Goal: Task Accomplishment & Management: Complete application form

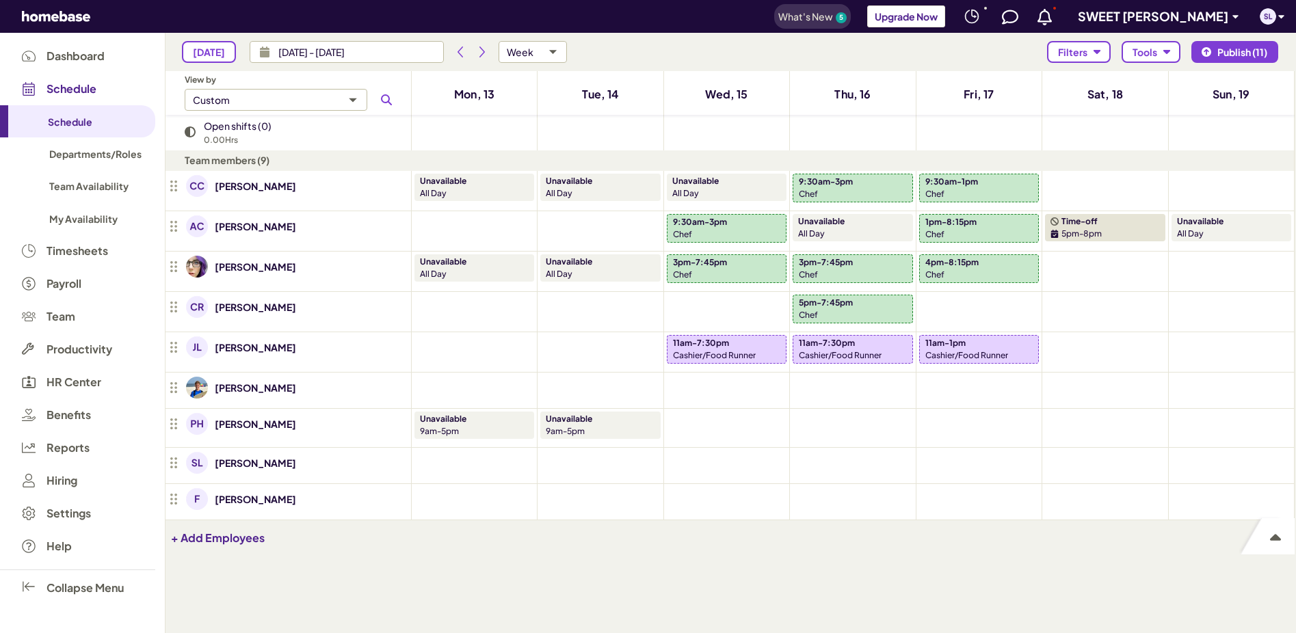
scroll to position [552, 1119]
click at [724, 430] on icon "Add shift" at bounding box center [726, 430] width 11 height 11
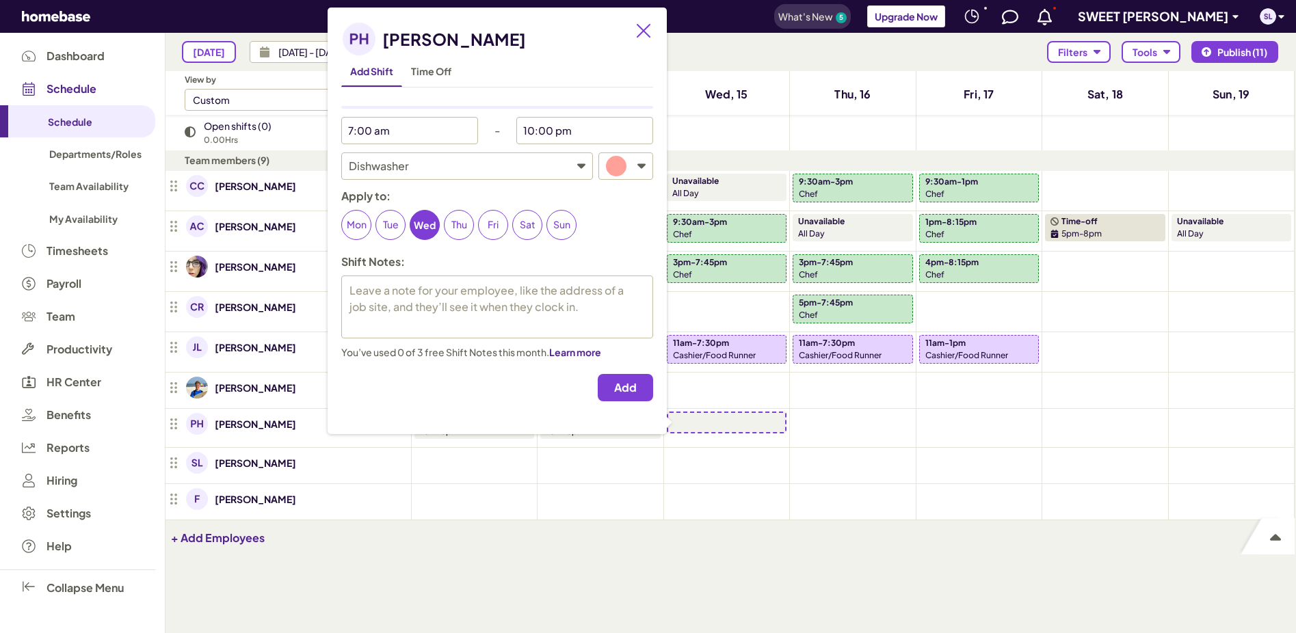
type textarea "x"
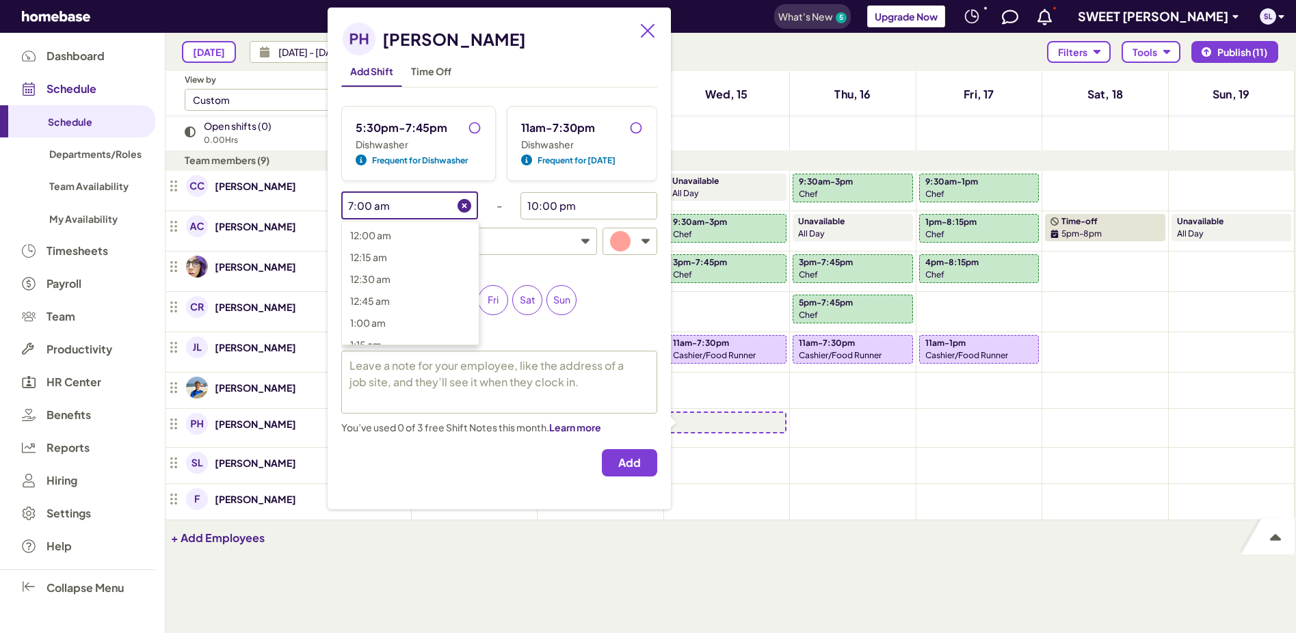
click at [429, 206] on input "7:00 am" at bounding box center [399, 205] width 116 height 27
click at [384, 274] on span "2:00 pm" at bounding box center [369, 273] width 38 height 12
type input "2:00 pm"
type textarea "x"
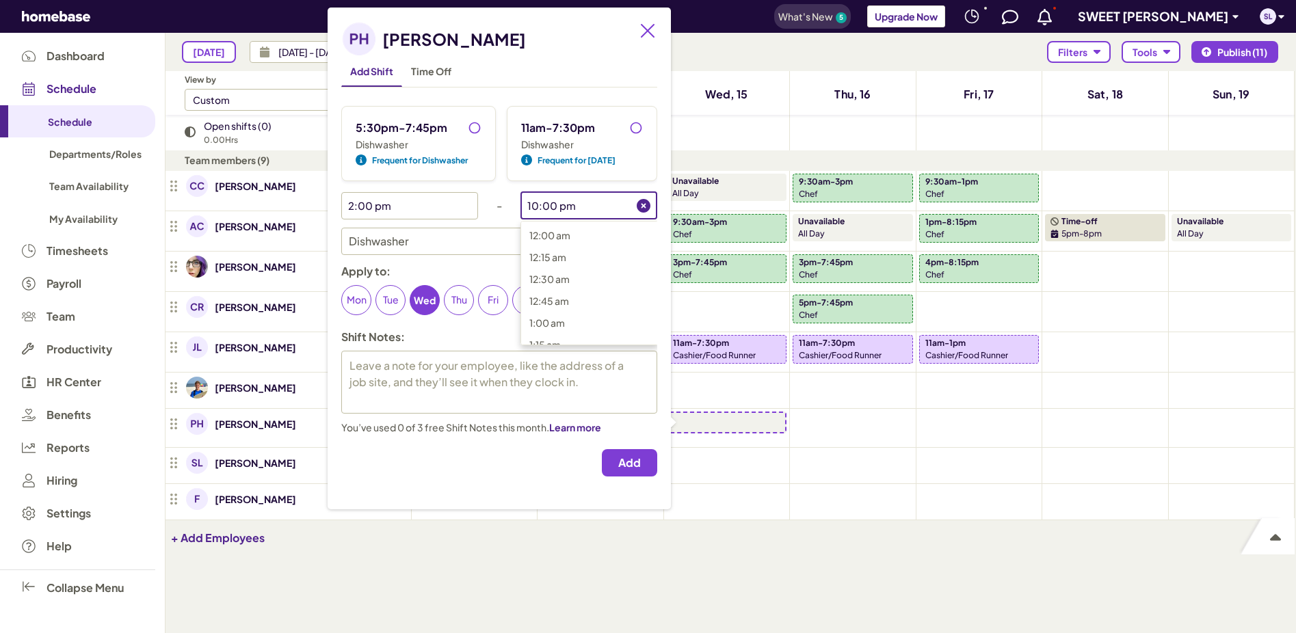
click at [583, 207] on input "10:00 pm" at bounding box center [579, 205] width 116 height 27
click at [560, 257] on span "7:45 pm" at bounding box center [547, 256] width 37 height 12
type input "7:45 pm"
type textarea "x"
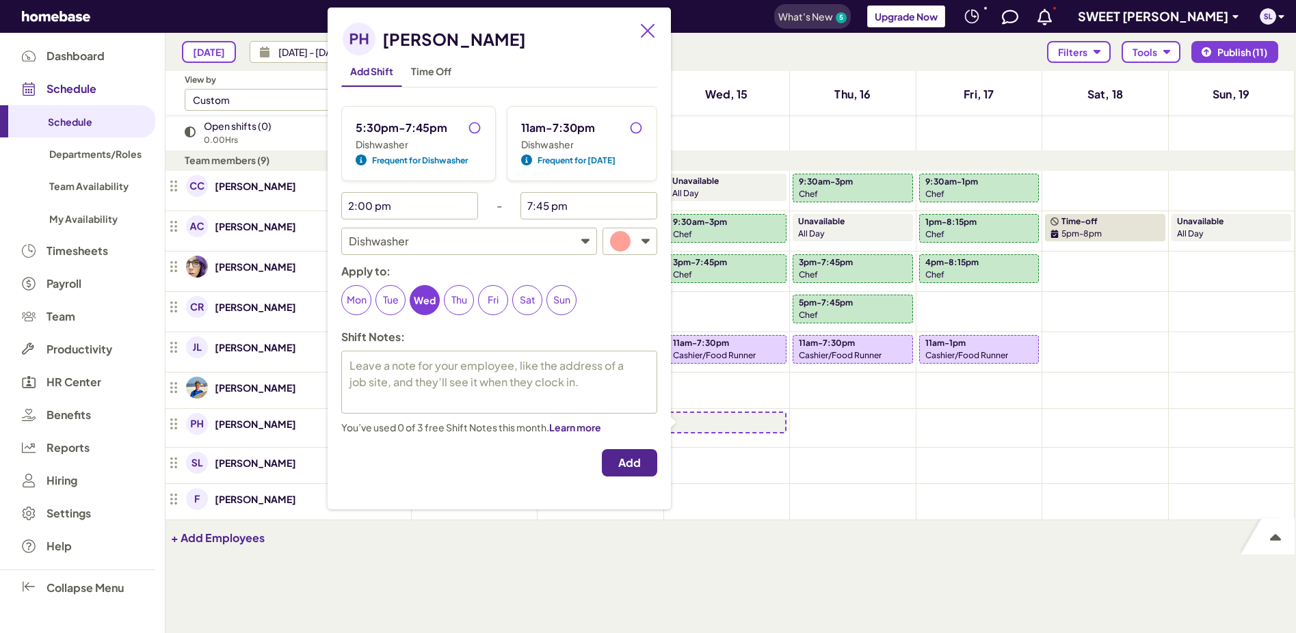
click at [641, 459] on span "Add" at bounding box center [629, 463] width 23 height 14
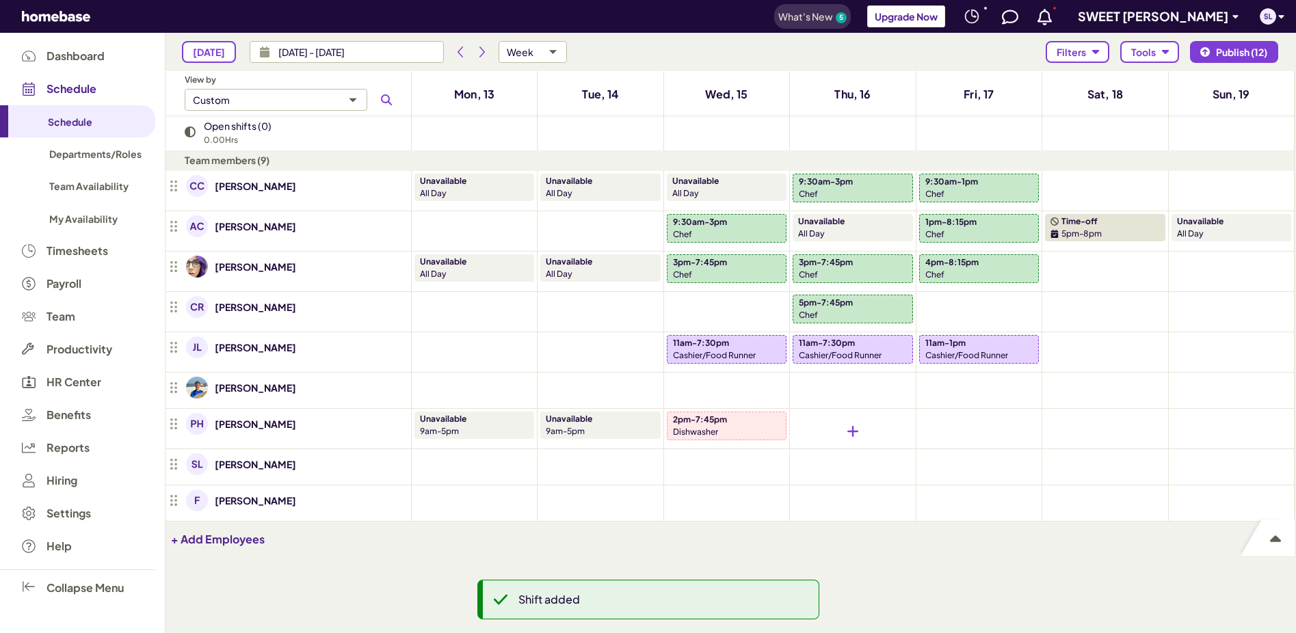
click at [840, 425] on div at bounding box center [853, 432] width 120 height 40
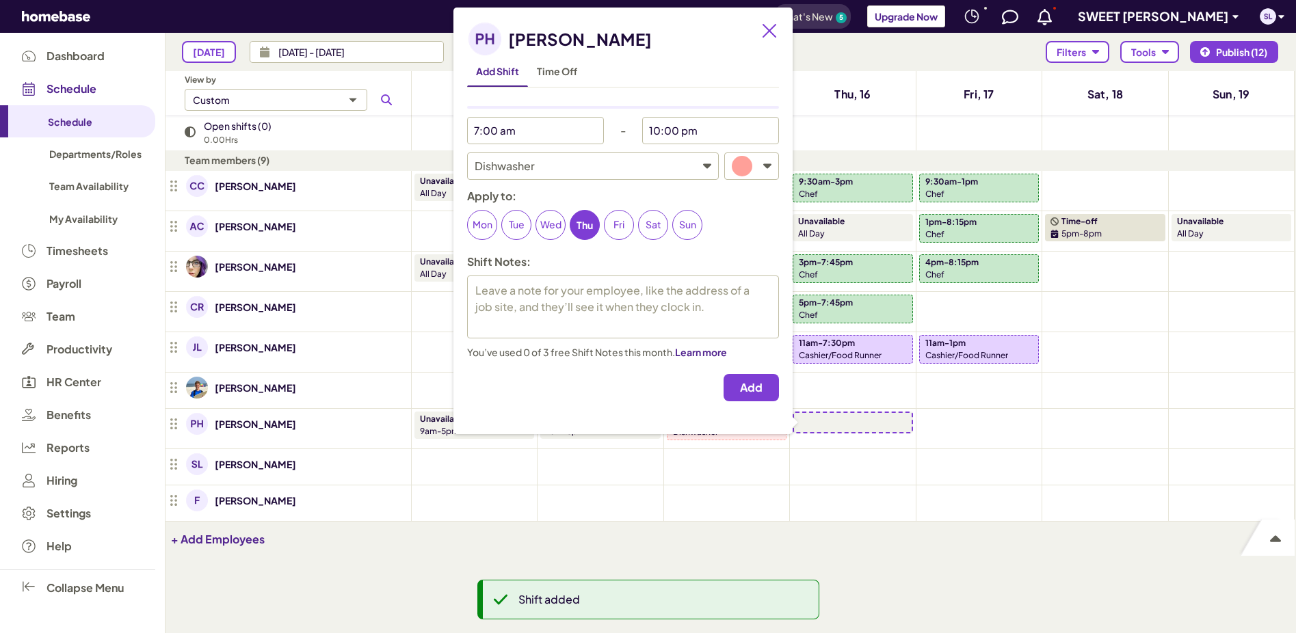
type textarea "x"
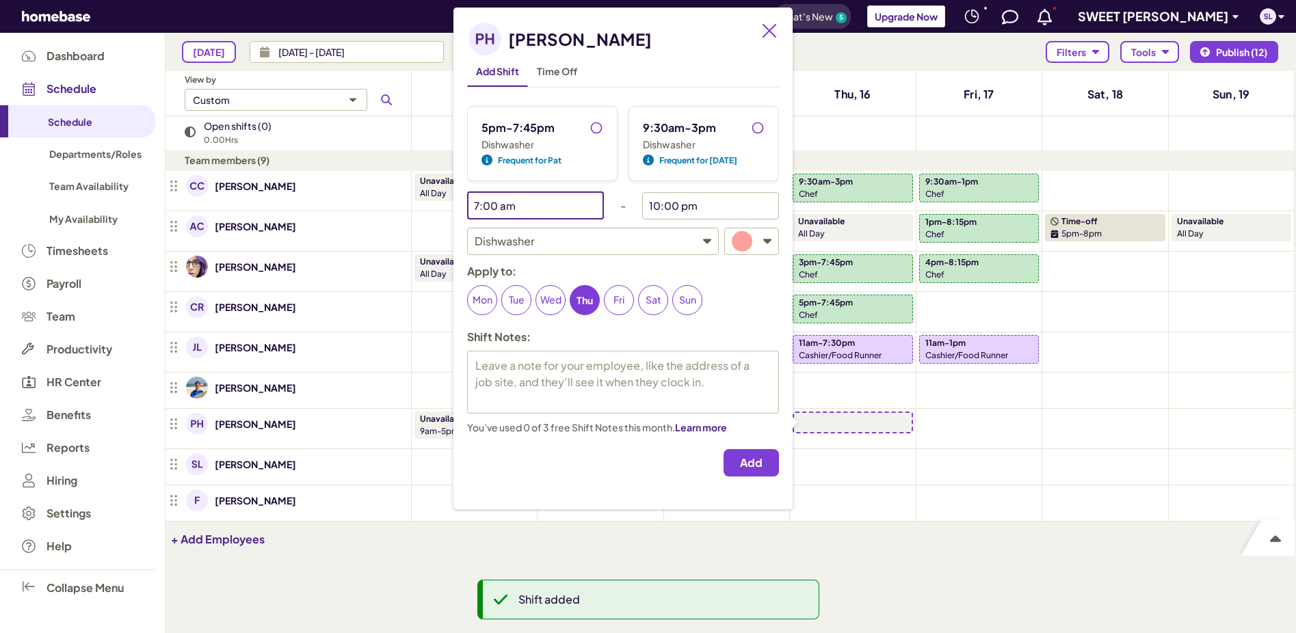
click at [547, 203] on input "7:00 am" at bounding box center [525, 205] width 116 height 27
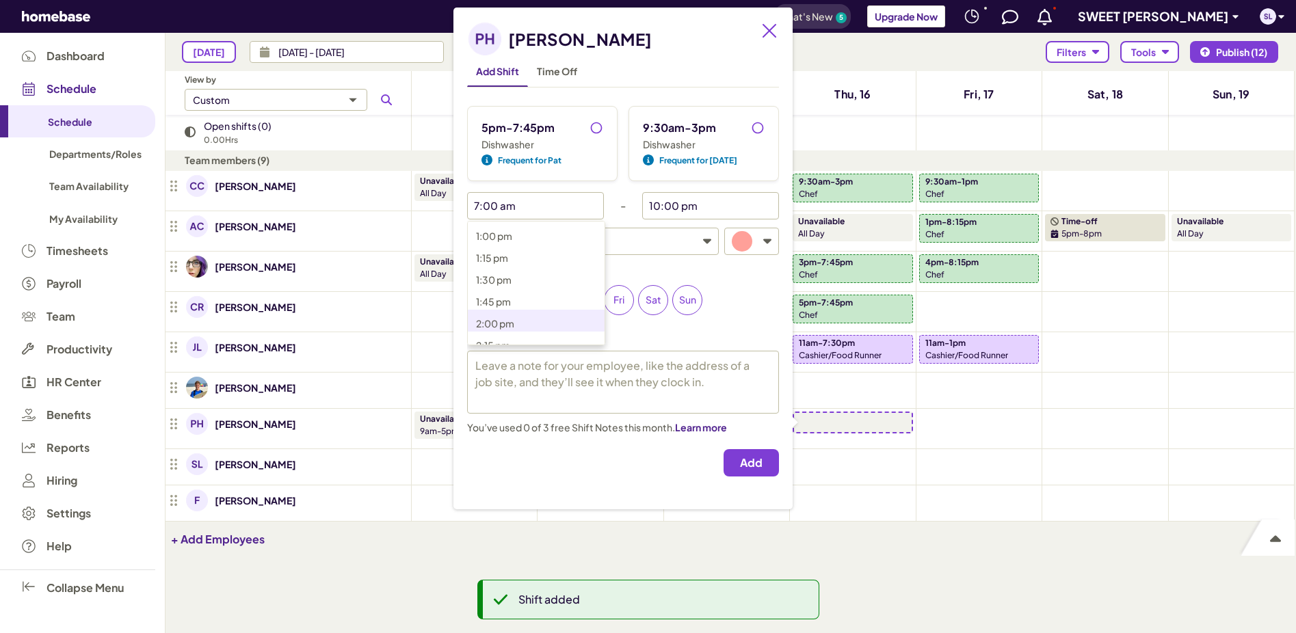
click at [512, 321] on span "2:00 pm" at bounding box center [495, 323] width 38 height 12
type input "2:00 pm"
type textarea "x"
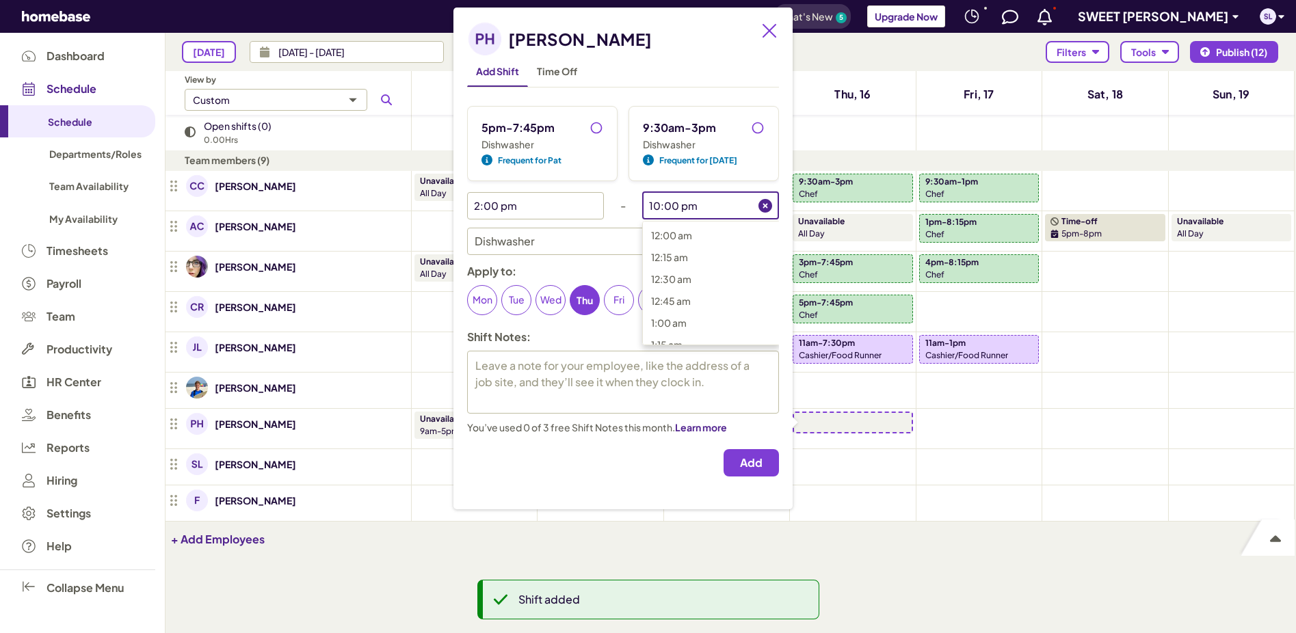
drag, startPoint x: 709, startPoint y: 201, endPoint x: 697, endPoint y: 214, distance: 17.4
click at [709, 202] on input "10:00 pm" at bounding box center [700, 205] width 116 height 27
click at [677, 259] on span "7:45 pm" at bounding box center [669, 259] width 37 height 12
type input "7:45 pm"
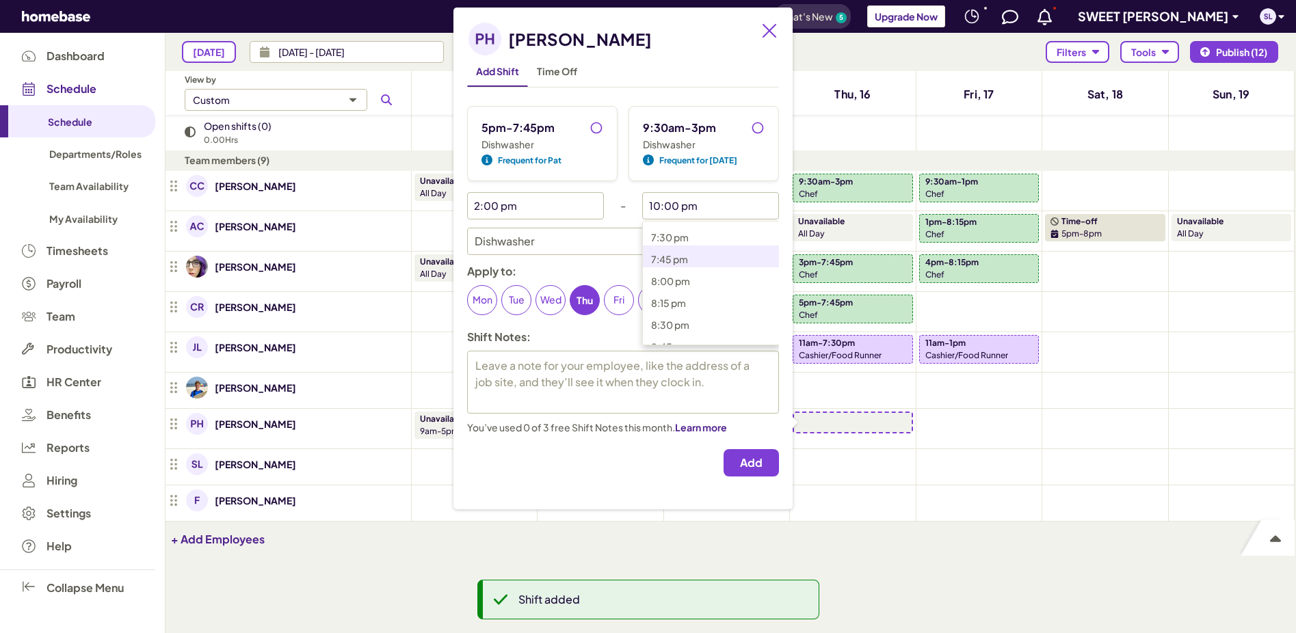
type textarea "x"
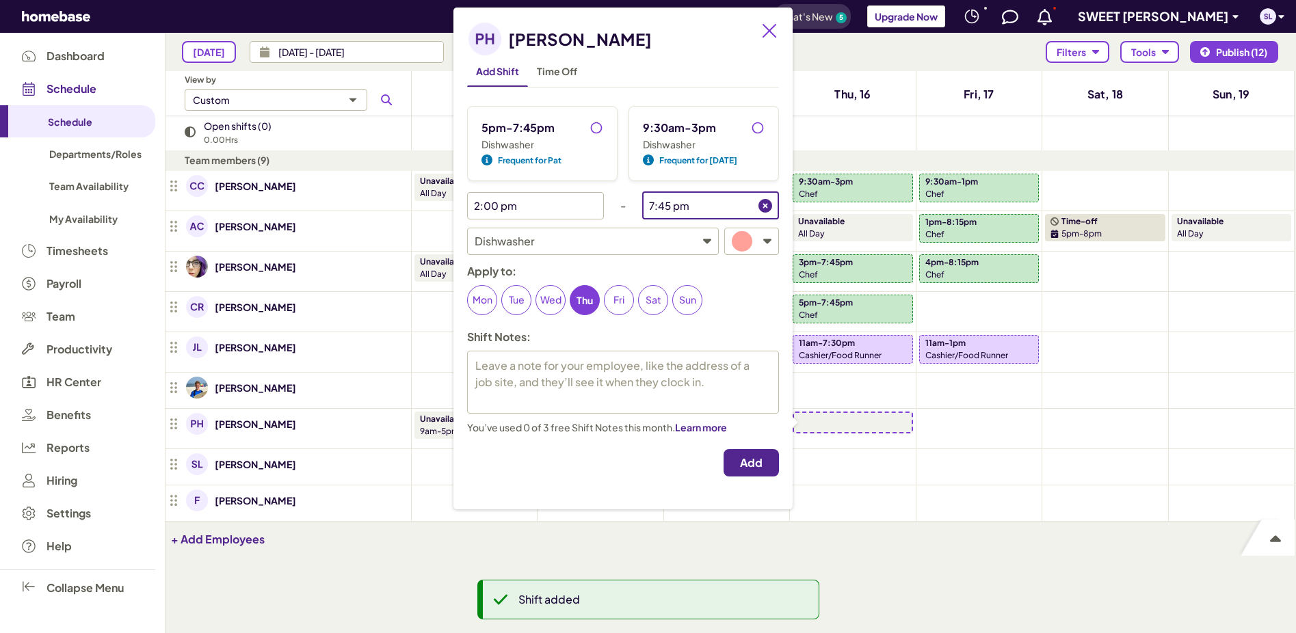
click at [769, 464] on button "Add" at bounding box center [751, 462] width 55 height 27
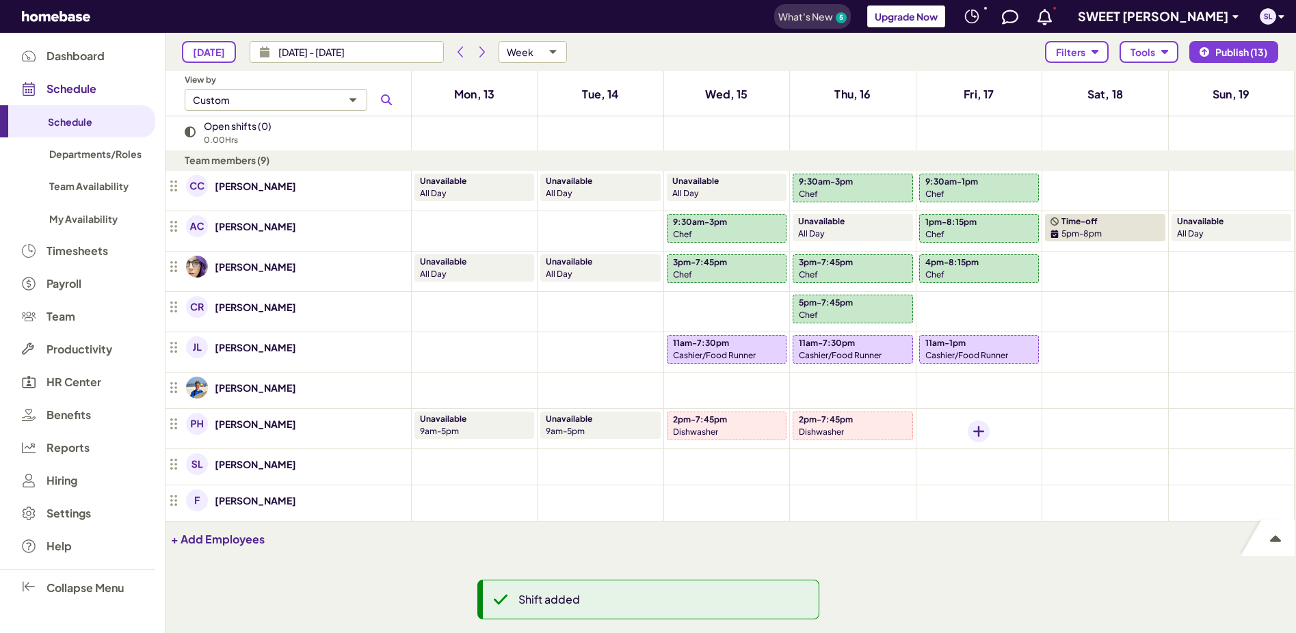
click at [989, 421] on div "Add shift" at bounding box center [979, 432] width 22 height 22
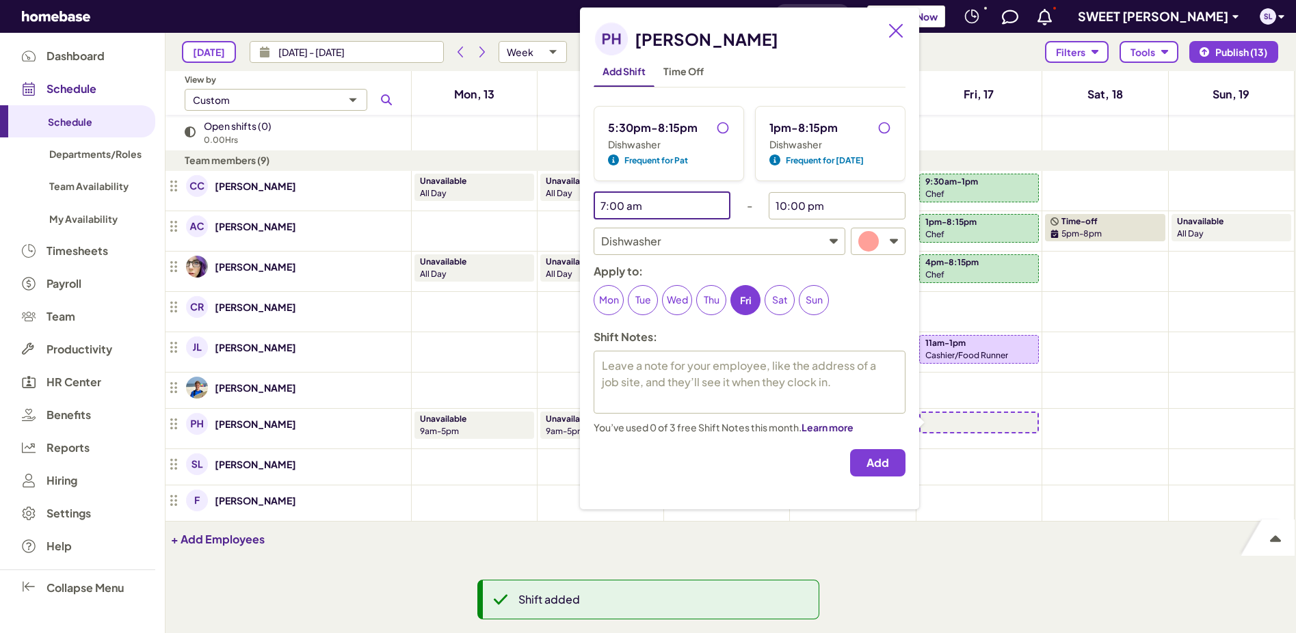
type textarea "x"
click at [669, 204] on input "7:00 am" at bounding box center [652, 205] width 116 height 27
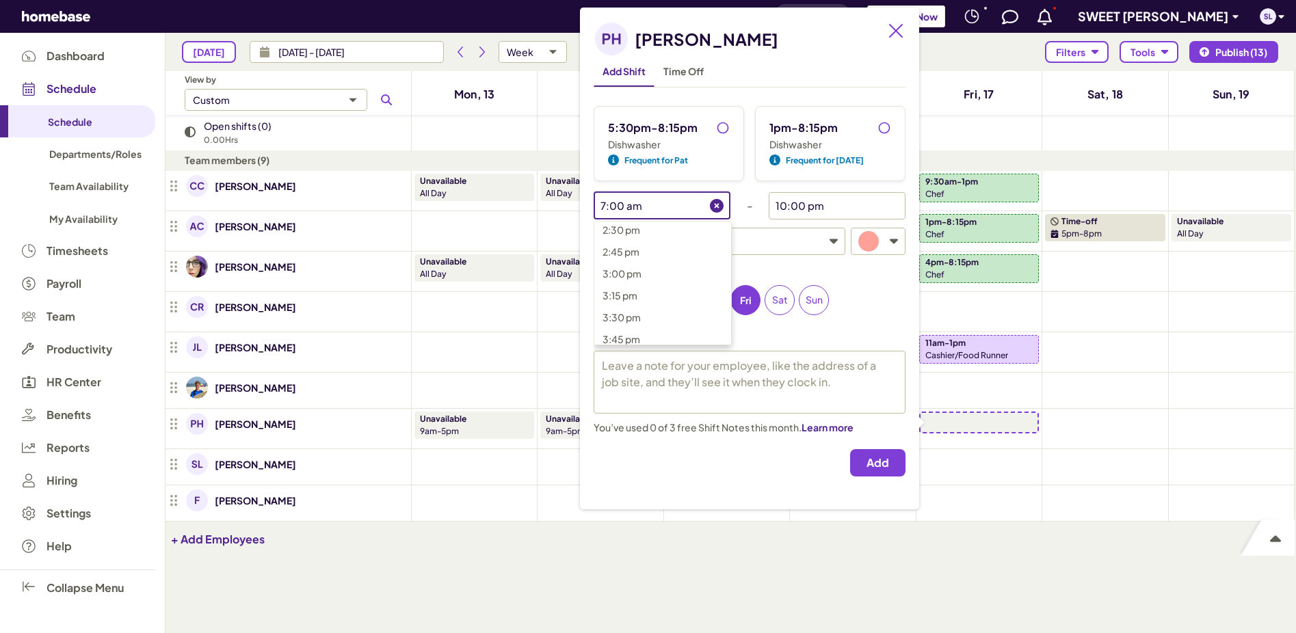
scroll to position [1154, 0]
click at [678, 314] on p "2:00 pm" at bounding box center [671, 307] width 137 height 16
type input "2:00 pm"
type textarea "x"
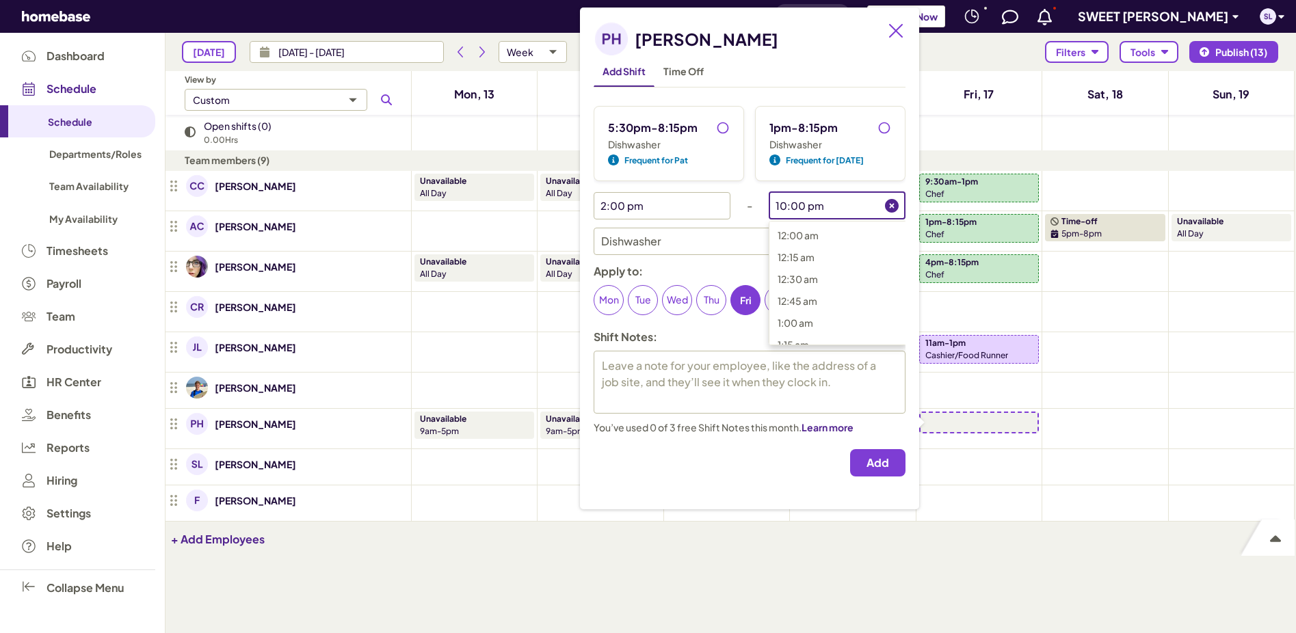
click at [811, 206] on input "10:00 pm" at bounding box center [827, 205] width 116 height 27
click at [808, 270] on span "9:15 pm" at bounding box center [795, 273] width 34 height 12
type input "9:15 pm"
type textarea "x"
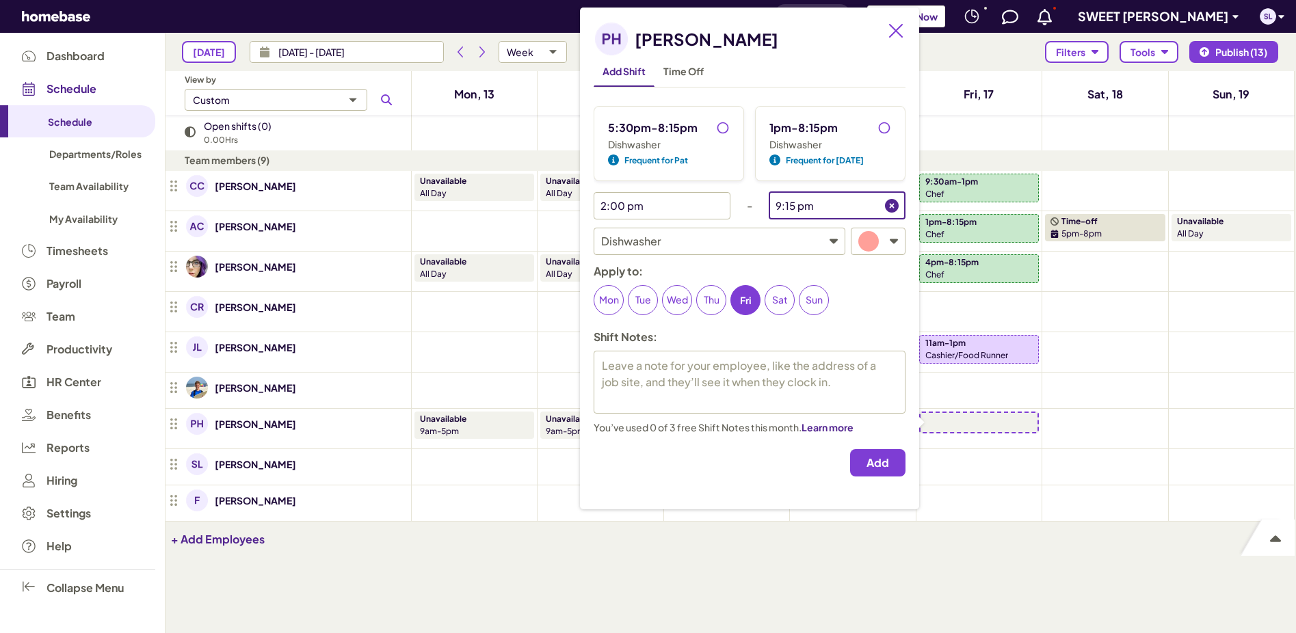
click at [841, 196] on input "9:15 pm" at bounding box center [827, 205] width 116 height 27
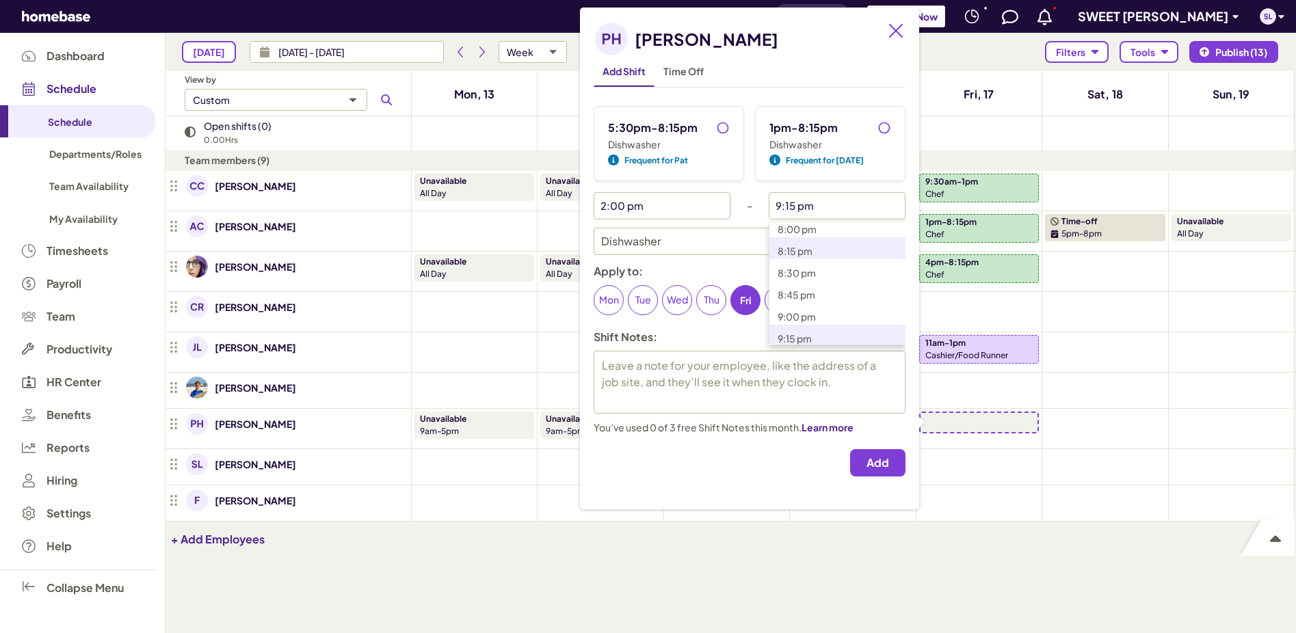
click at [820, 254] on p "8:15 pm" at bounding box center [846, 251] width 137 height 16
type input "8:15 pm"
type textarea "x"
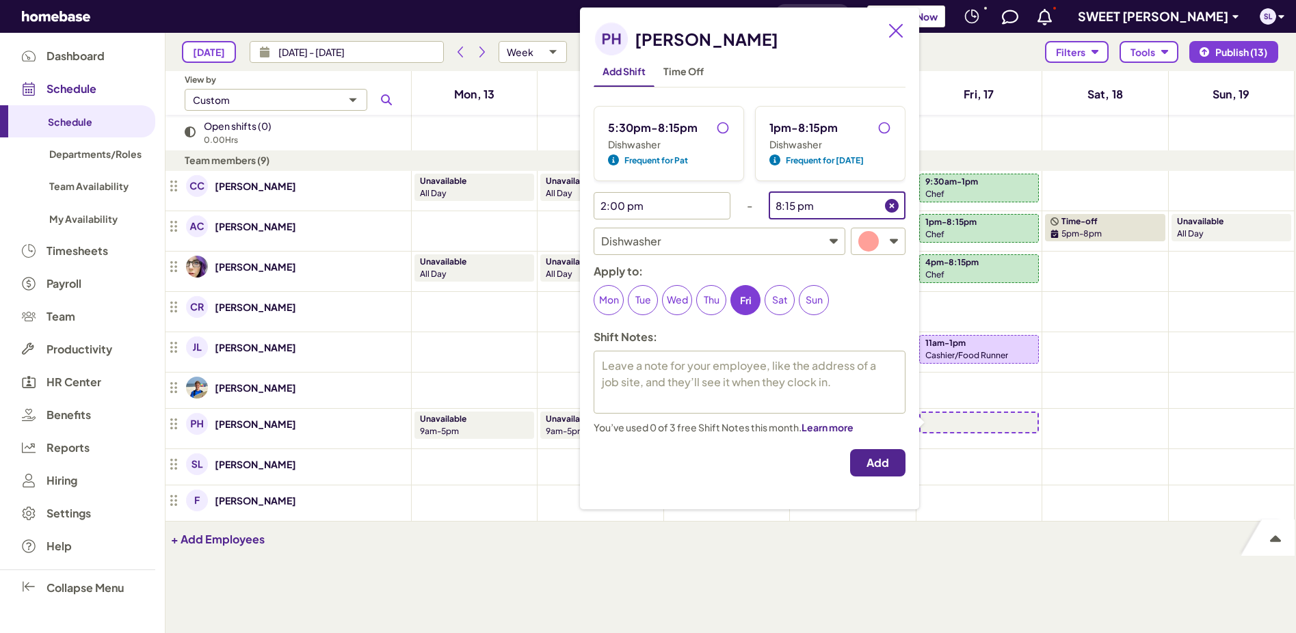
click at [867, 462] on span "Add" at bounding box center [878, 463] width 23 height 14
